Goal: Use online tool/utility: Utilize a website feature to perform a specific function

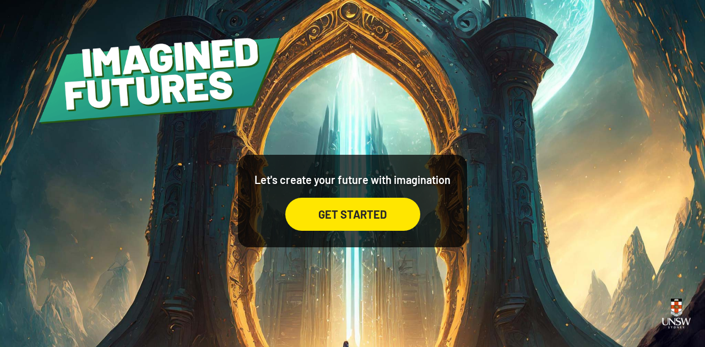
click at [323, 220] on div "GET STARTED" at bounding box center [352, 214] width 135 height 33
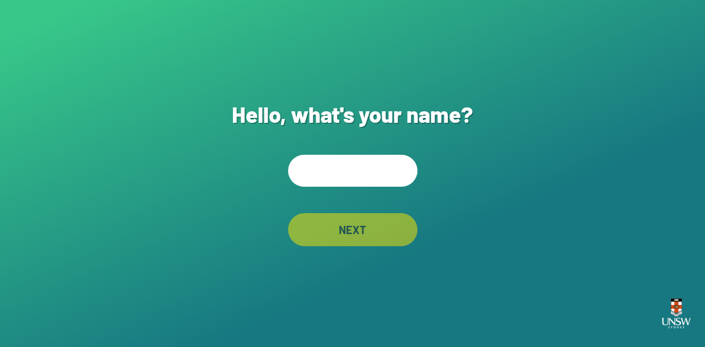
click at [337, 167] on input "text" at bounding box center [352, 171] width 129 height 32
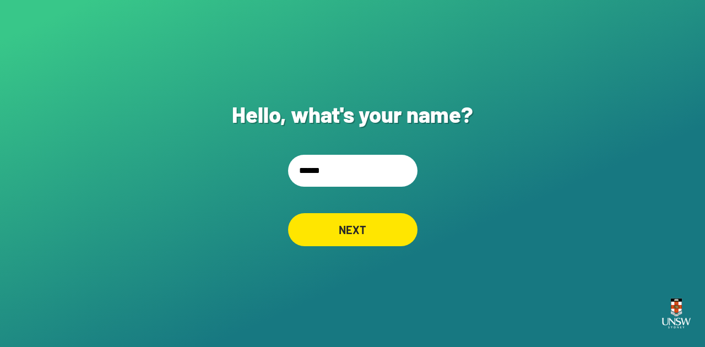
type input "******"
click at [377, 222] on div "NEXT" at bounding box center [352, 229] width 129 height 33
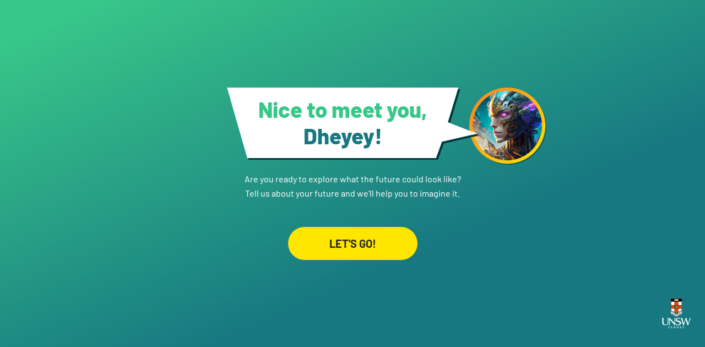
click at [361, 247] on div "LET'S GO!" at bounding box center [352, 243] width 129 height 33
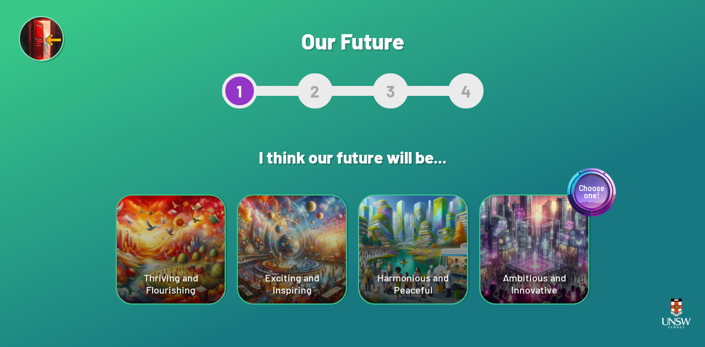
click at [531, 255] on div "Choose one! Ambitious and Innovative" at bounding box center [534, 249] width 108 height 108
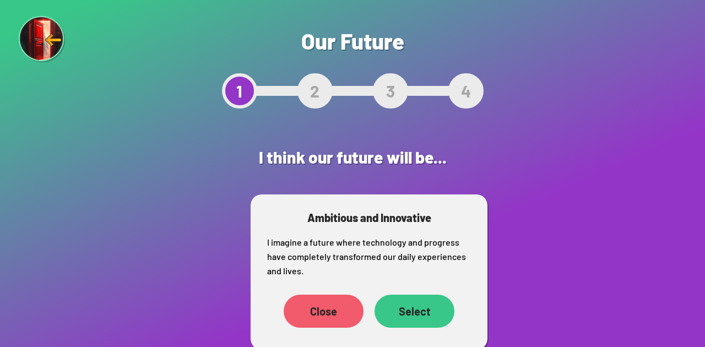
scroll to position [17, 0]
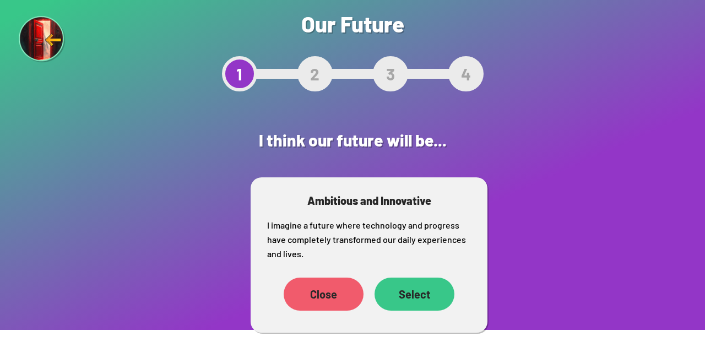
click at [421, 297] on div "Select" at bounding box center [414, 294] width 80 height 33
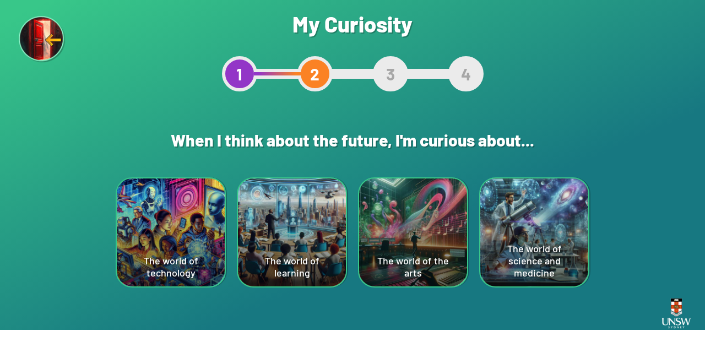
click at [406, 229] on div "The world of the arts" at bounding box center [413, 232] width 108 height 108
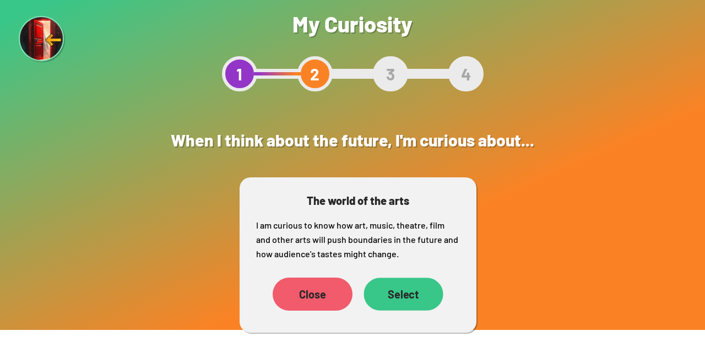
click at [415, 294] on div "Select" at bounding box center [402, 294] width 79 height 33
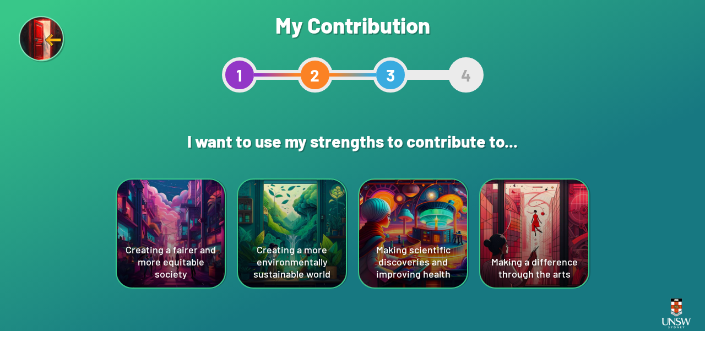
click at [163, 235] on div "Creating a fairer and more equitable society" at bounding box center [171, 233] width 108 height 108
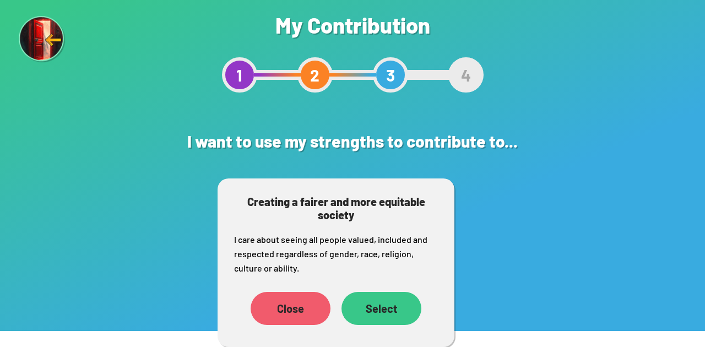
click at [353, 302] on div "Select" at bounding box center [381, 308] width 80 height 33
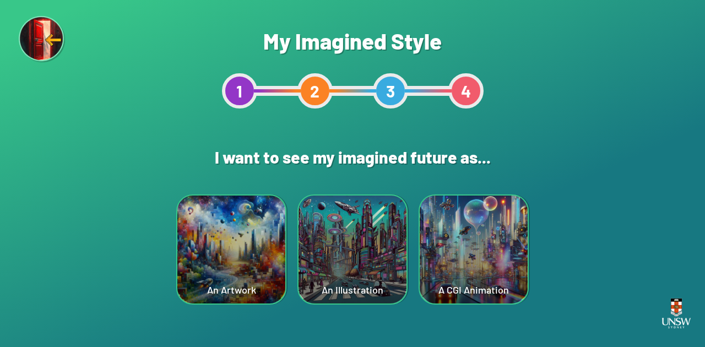
click at [209, 281] on div "An Artwork" at bounding box center [231, 249] width 108 height 108
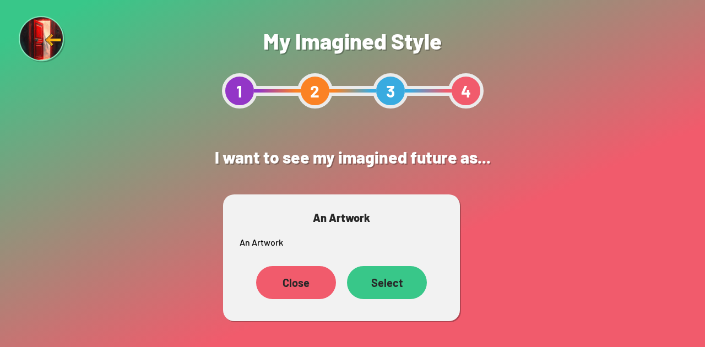
click at [382, 272] on div "Select" at bounding box center [387, 282] width 80 height 33
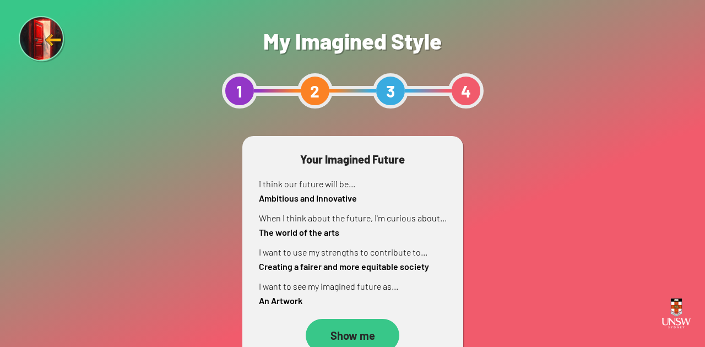
scroll to position [21, 0]
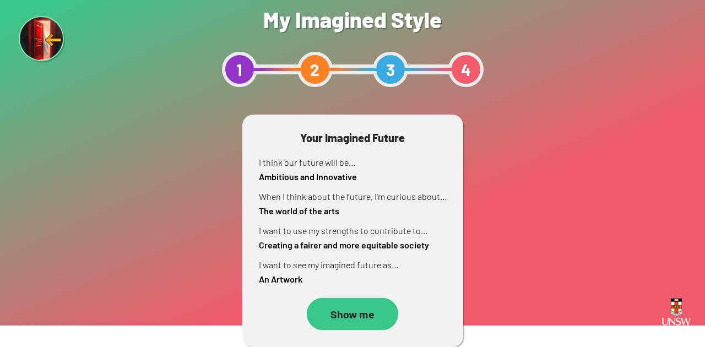
click at [349, 315] on div "Show me" at bounding box center [352, 314] width 91 height 32
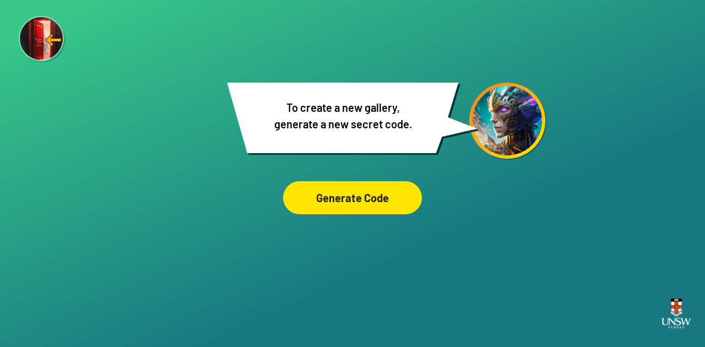
click at [329, 204] on div "Generate Code" at bounding box center [352, 197] width 139 height 33
